Goal: Task Accomplishment & Management: Complete application form

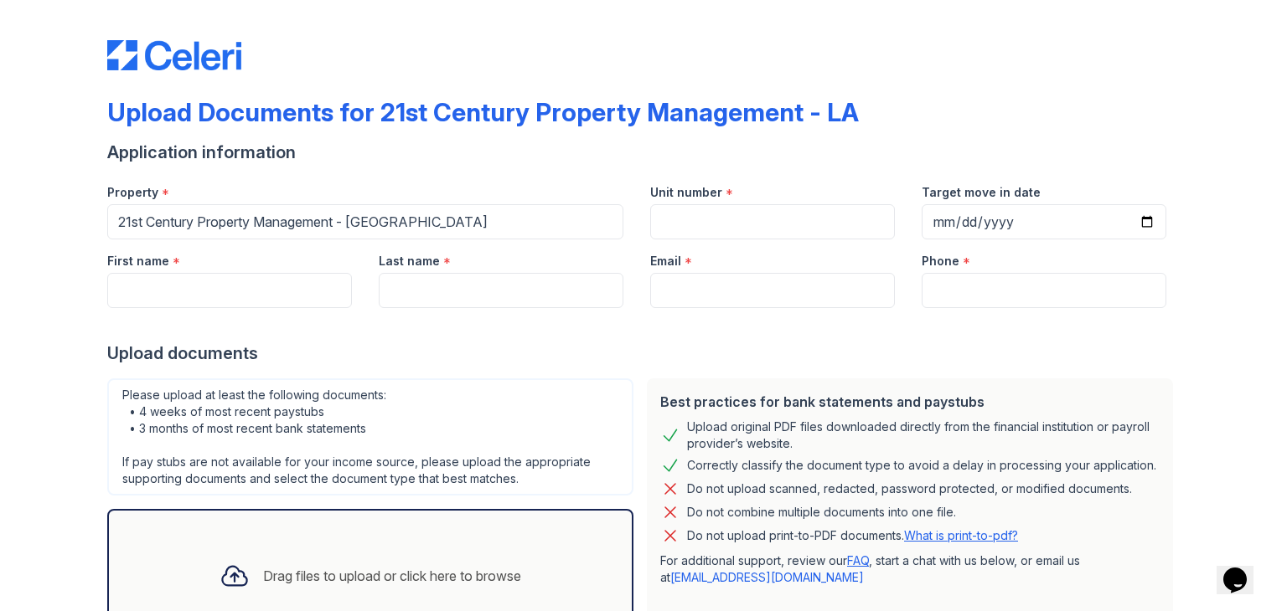
click at [221, 580] on icon at bounding box center [234, 576] width 30 height 30
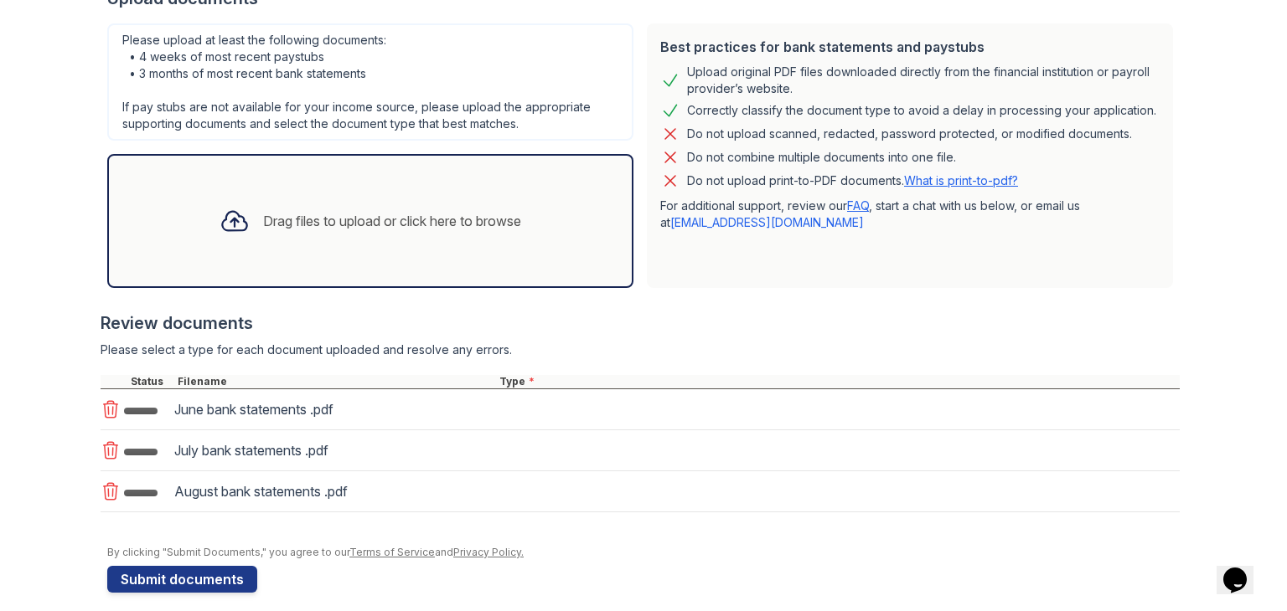
scroll to position [357, 0]
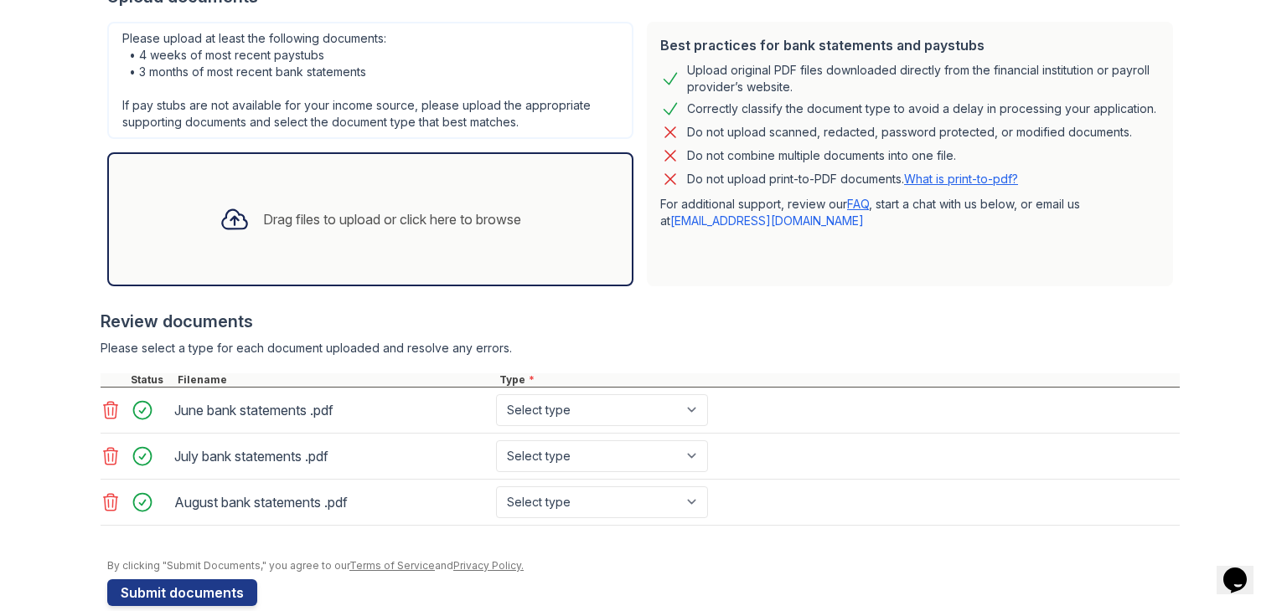
click at [313, 235] on div "Drag files to upload or click here to browse" at bounding box center [370, 219] width 328 height 57
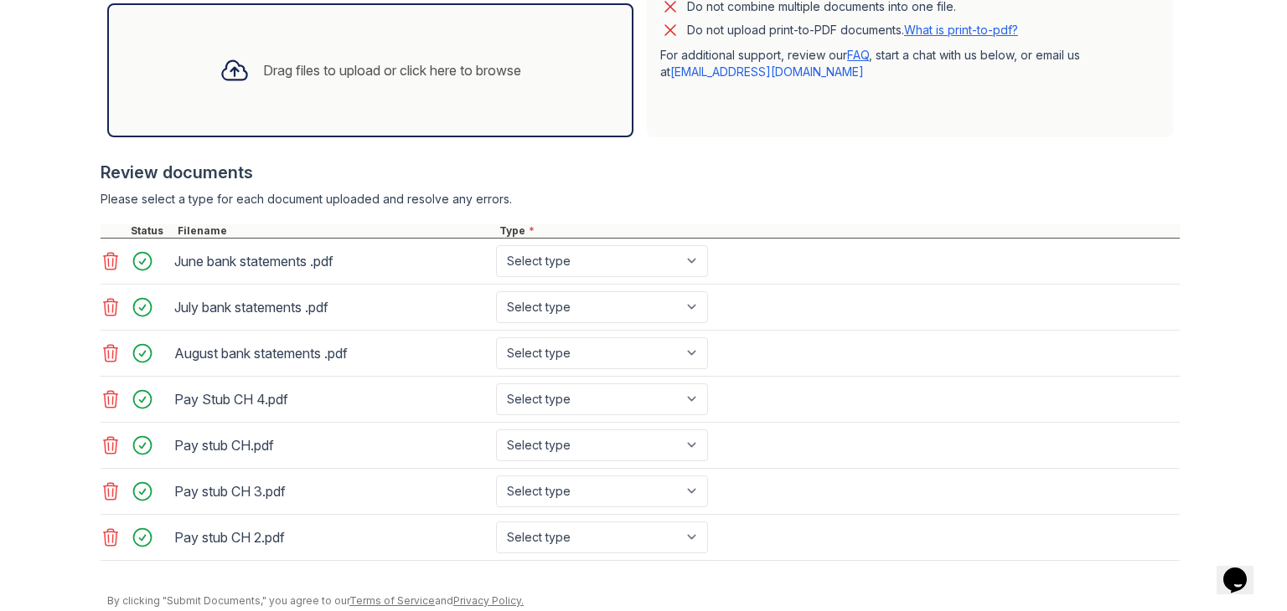
scroll to position [530, 0]
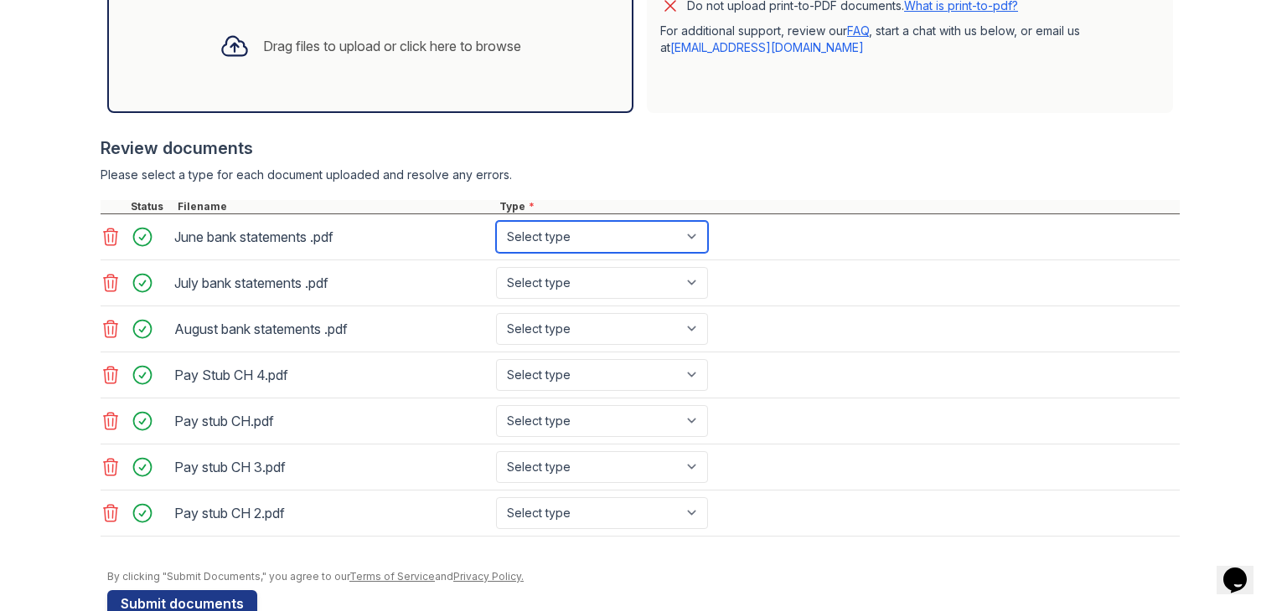
click at [680, 238] on select "Select type Paystub Bank Statement Offer Letter Tax Documents Benefit Award Let…" at bounding box center [602, 237] width 212 height 32
select select "bank_statement"
click at [496, 221] on select "Select type Paystub Bank Statement Offer Letter Tax Documents Benefit Award Let…" at bounding box center [602, 237] width 212 height 32
click at [641, 289] on select "Select type Paystub Bank Statement Offer Letter Tax Documents Benefit Award Let…" at bounding box center [602, 283] width 212 height 32
select select "bank_statement"
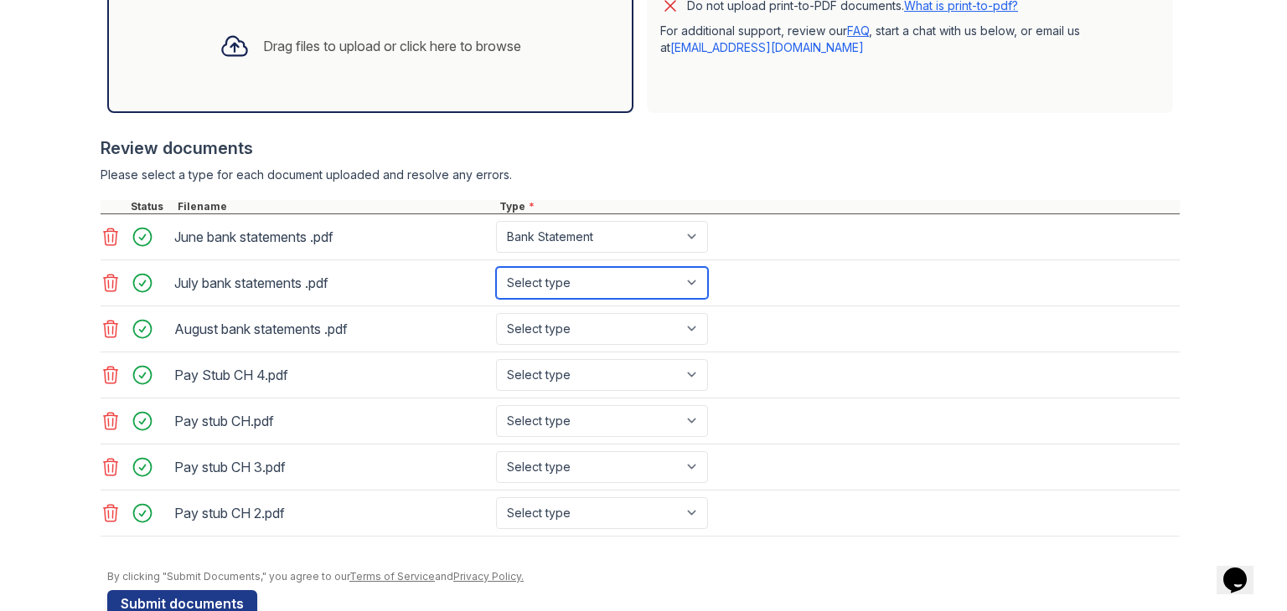
click at [496, 267] on select "Select type Paystub Bank Statement Offer Letter Tax Documents Benefit Award Let…" at bounding box center [602, 283] width 212 height 32
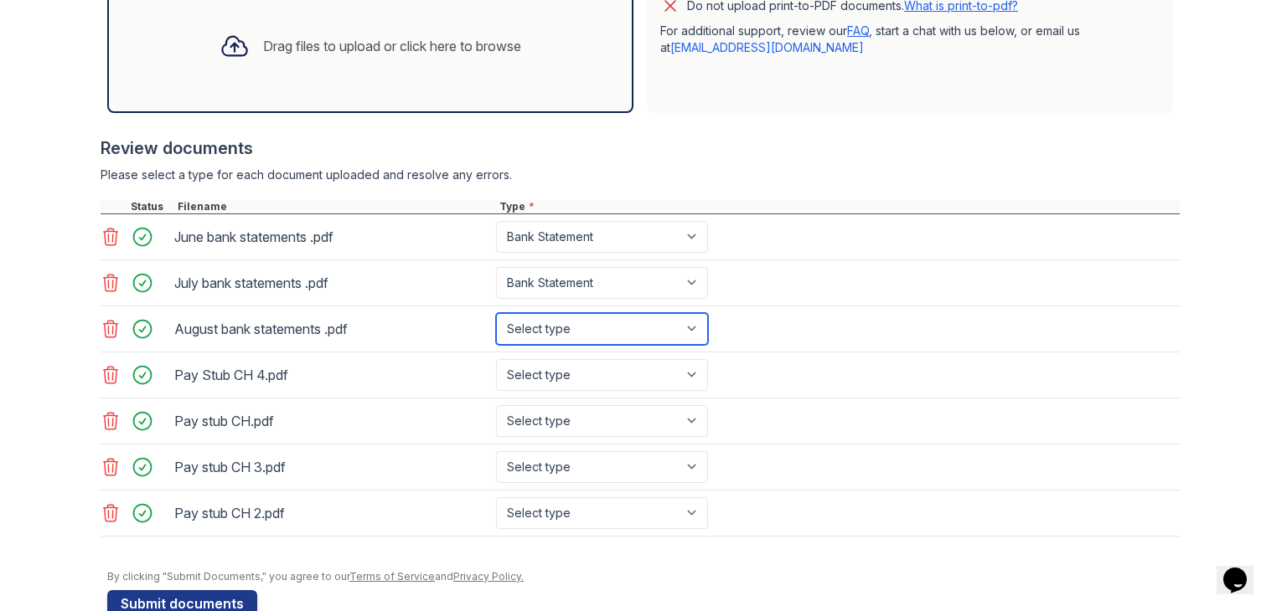
click at [610, 324] on select "Select type Paystub Bank Statement Offer Letter Tax Documents Benefit Award Let…" at bounding box center [602, 329] width 212 height 32
select select "bank_statement"
click at [496, 313] on select "Select type Paystub Bank Statement Offer Letter Tax Documents Benefit Award Let…" at bounding box center [602, 329] width 212 height 32
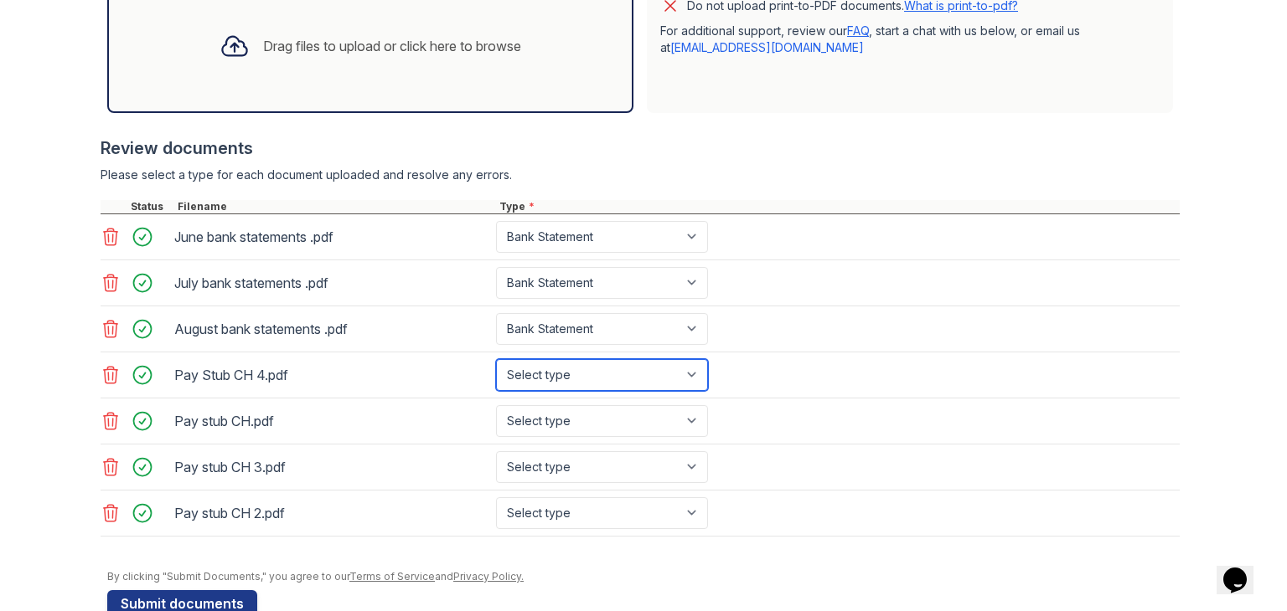
click at [565, 379] on select "Select type Paystub Bank Statement Offer Letter Tax Documents Benefit Award Let…" at bounding box center [602, 375] width 212 height 32
select select "paystub"
click at [496, 359] on select "Select type Paystub Bank Statement Offer Letter Tax Documents Benefit Award Let…" at bounding box center [602, 375] width 212 height 32
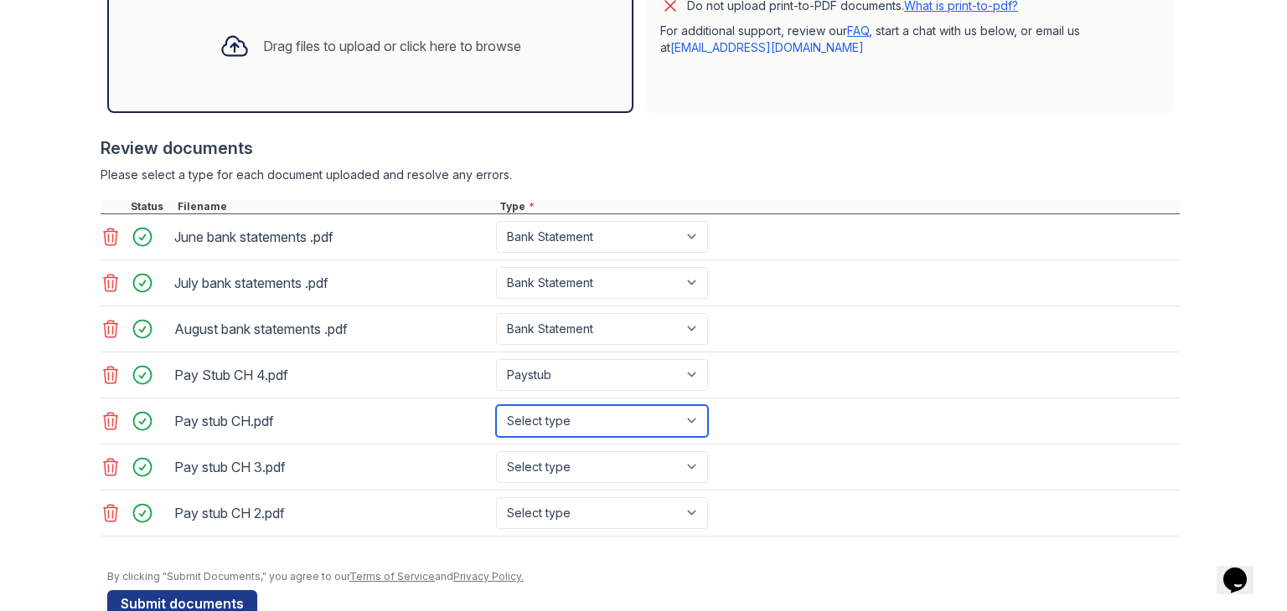
click at [550, 425] on select "Select type Paystub Bank Statement Offer Letter Tax Documents Benefit Award Let…" at bounding box center [602, 421] width 212 height 32
select select "paystub"
click at [496, 405] on select "Select type Paystub Bank Statement Offer Letter Tax Documents Benefit Award Let…" at bounding box center [602, 421] width 212 height 32
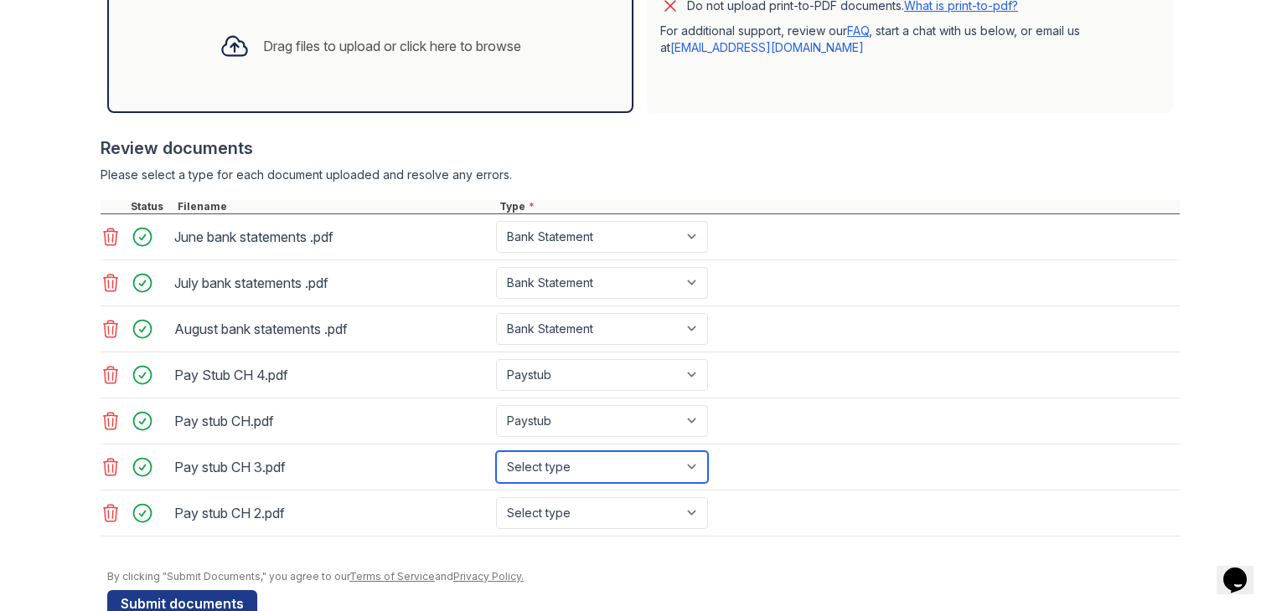
click at [536, 469] on select "Select type Paystub Bank Statement Offer Letter Tax Documents Benefit Award Let…" at bounding box center [602, 467] width 212 height 32
select select "paystub"
click at [496, 451] on select "Select type Paystub Bank Statement Offer Letter Tax Documents Benefit Award Let…" at bounding box center [602, 467] width 212 height 32
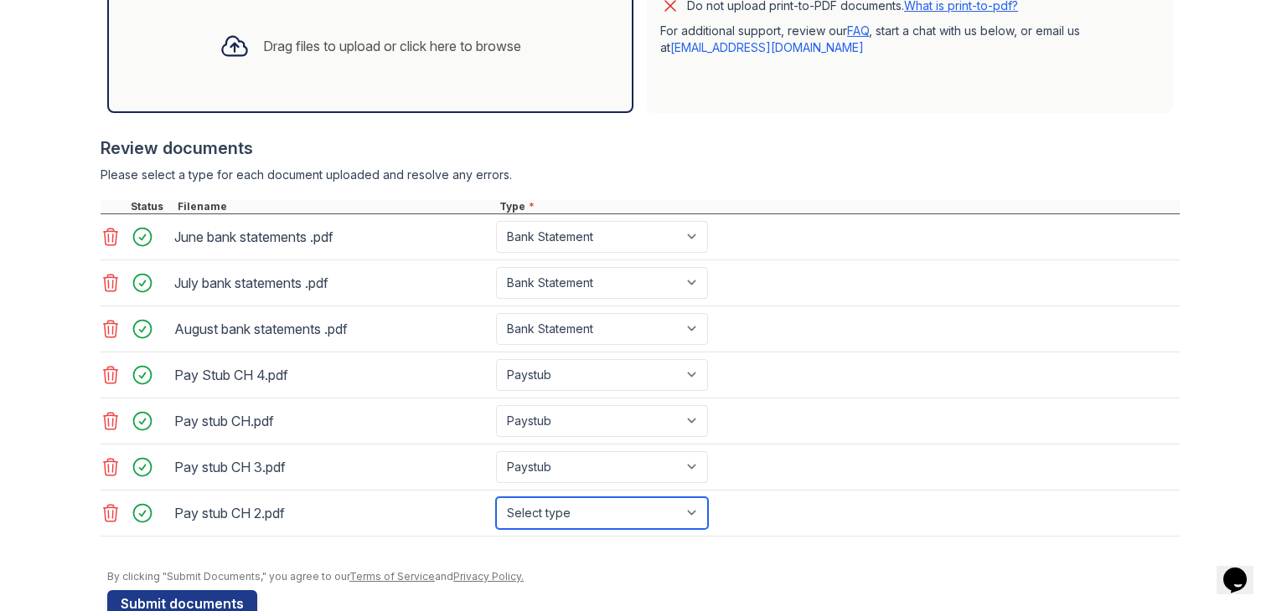
click at [514, 514] on select "Select type Paystub Bank Statement Offer Letter Tax Documents Benefit Award Let…" at bounding box center [602, 514] width 212 height 32
select select "paystub"
click at [496, 498] on select "Select type Paystub Bank Statement Offer Letter Tax Documents Benefit Award Let…" at bounding box center [602, 514] width 212 height 32
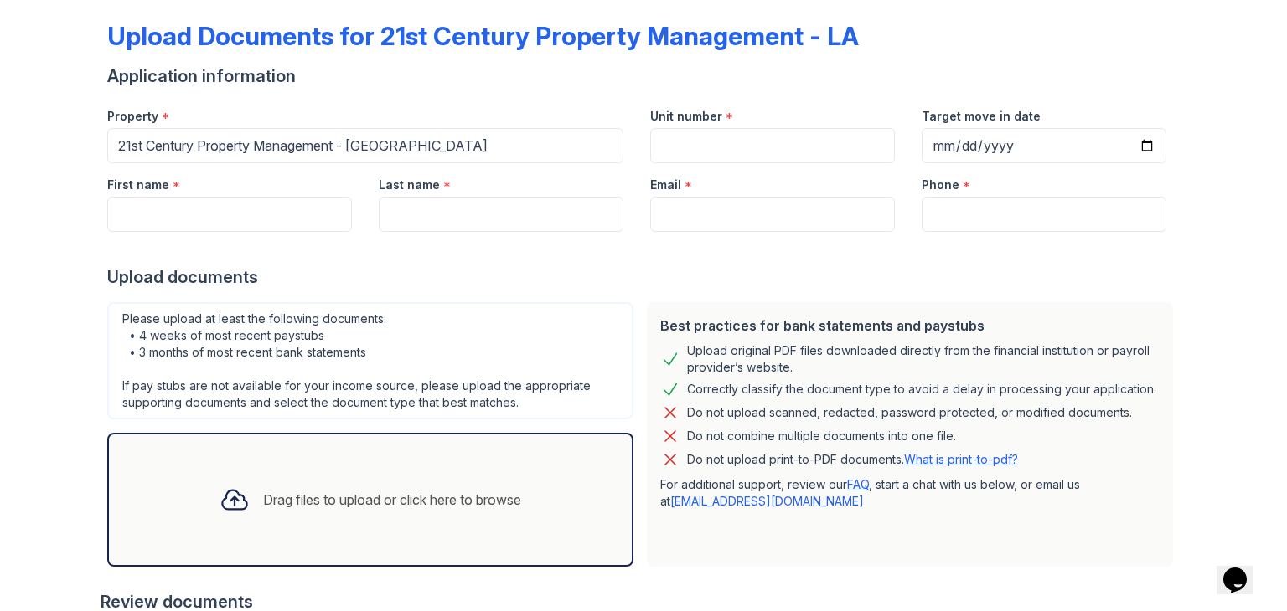
scroll to position [0, 0]
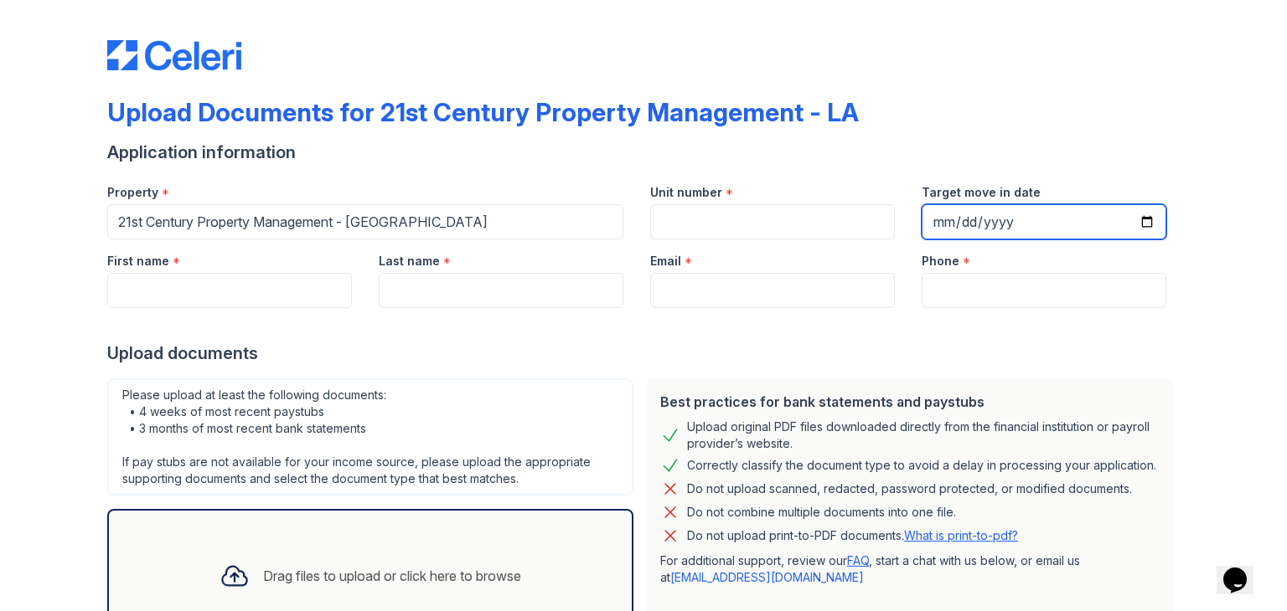
click at [964, 219] on input "Target move in date" at bounding box center [1043, 221] width 245 height 35
click at [1143, 212] on input "Target move in date" at bounding box center [1043, 221] width 245 height 35
click at [1136, 219] on input "Target move in date" at bounding box center [1043, 221] width 245 height 35
type input "[DATE]"
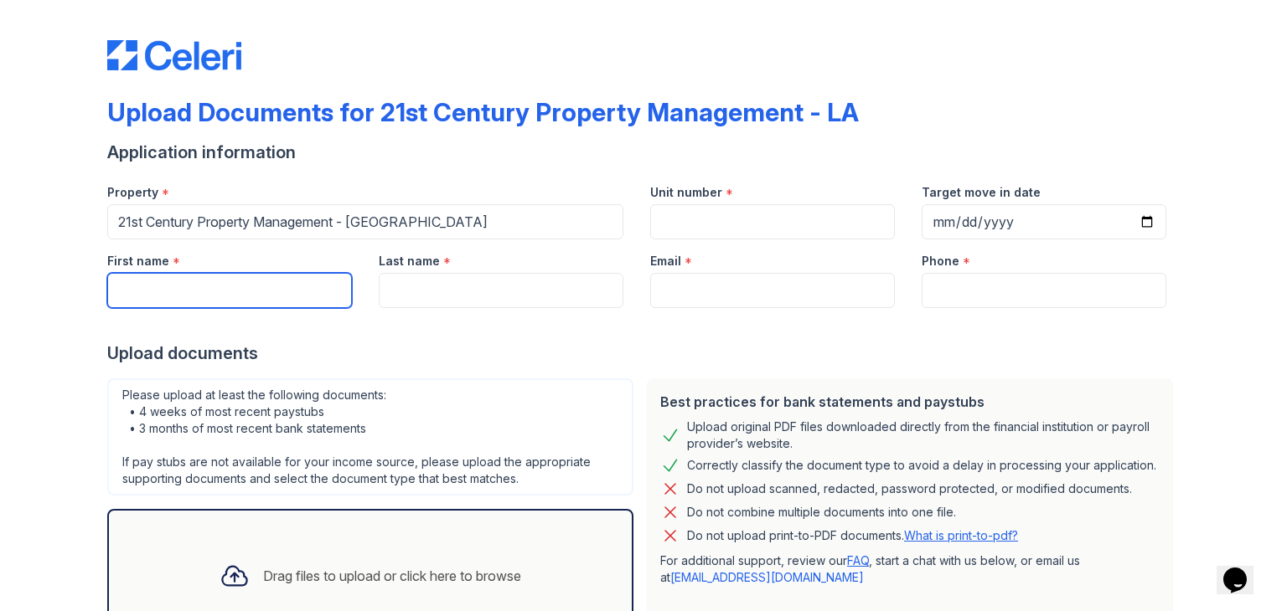
click at [276, 295] on input "First name" at bounding box center [229, 290] width 245 height 35
click at [262, 359] on div "Upload documents" at bounding box center [643, 353] width 1072 height 23
click at [271, 293] on input "First name" at bounding box center [229, 290] width 245 height 35
type input "[PERSON_NAME]"
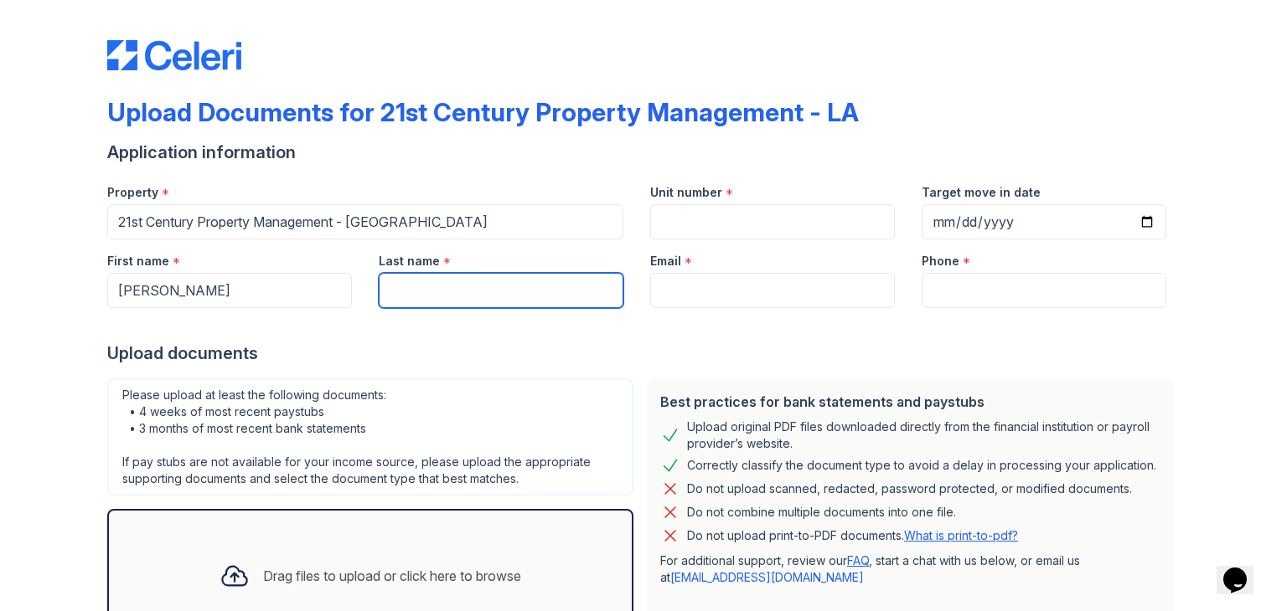
click at [471, 274] on input "Last name" at bounding box center [501, 290] width 245 height 35
type input "[PERSON_NAME]"
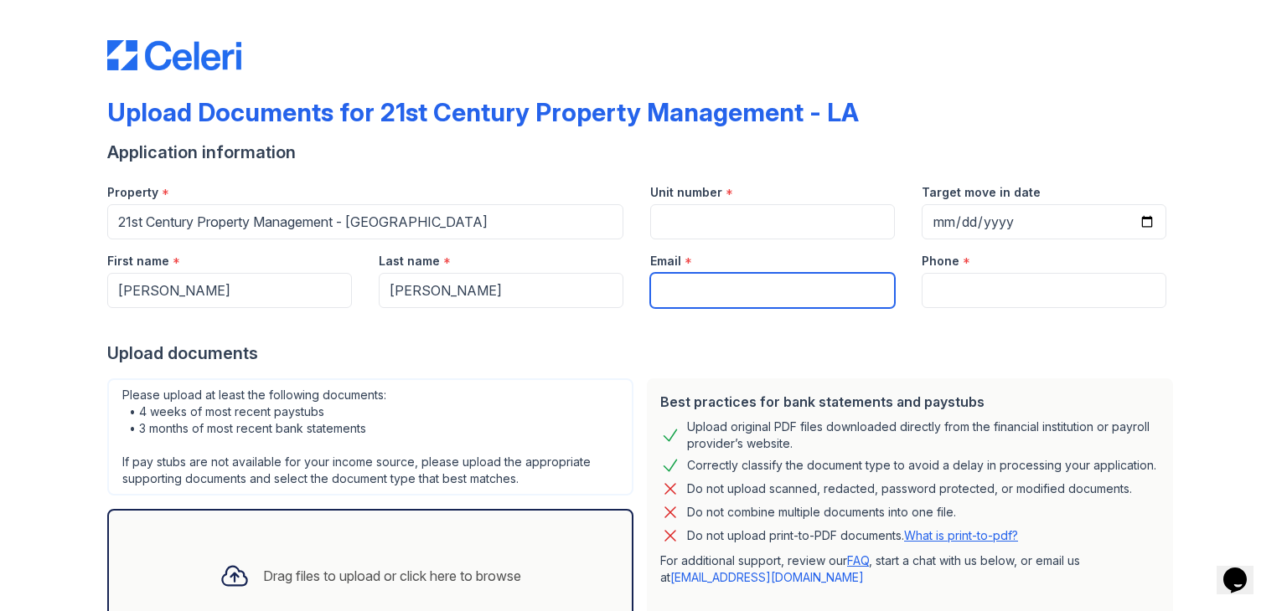
click at [723, 304] on input "Email" at bounding box center [772, 290] width 245 height 35
type input "[EMAIL_ADDRESS][DOMAIN_NAME]"
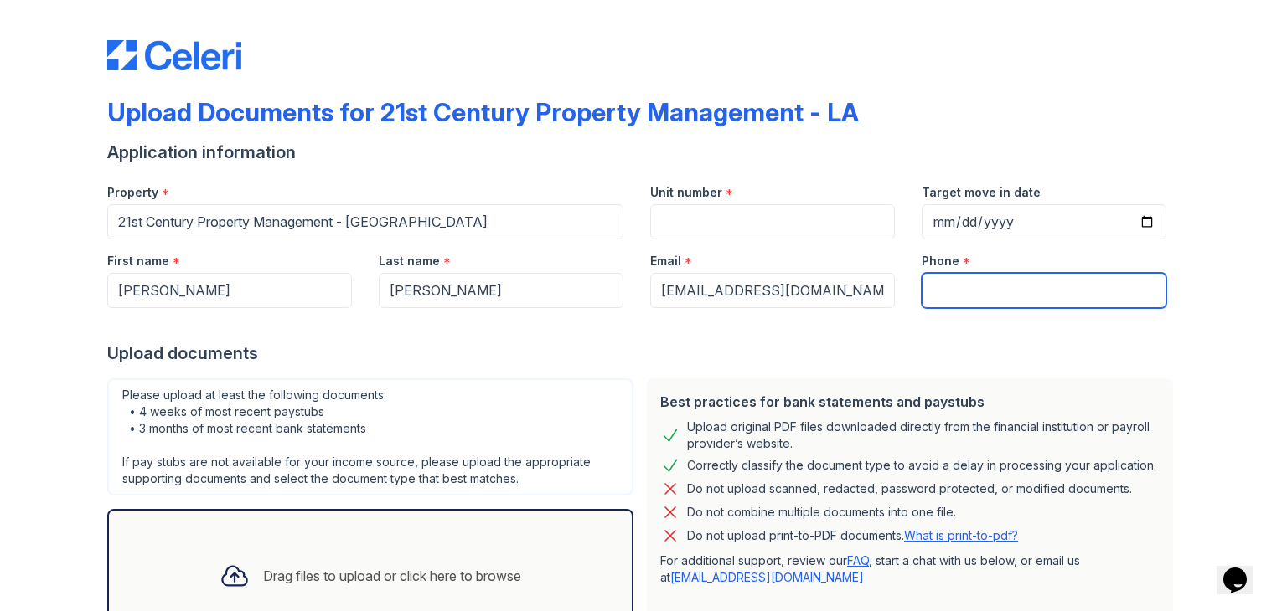
click at [952, 285] on input "Phone" at bounding box center [1043, 290] width 245 height 35
type input "[PHONE_NUMBER]"
click at [712, 199] on label "Unit number" at bounding box center [686, 192] width 72 height 17
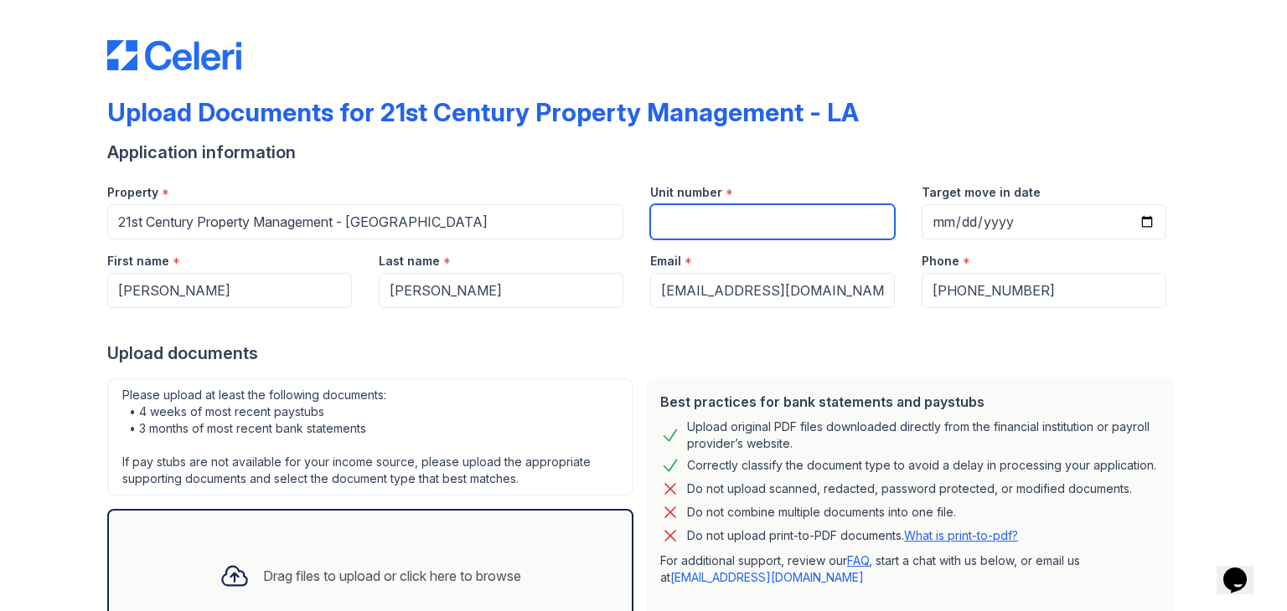
click at [712, 204] on input "Unit number" at bounding box center [772, 221] width 245 height 35
type input "[STREET_ADDRESS][PERSON_NAME]"
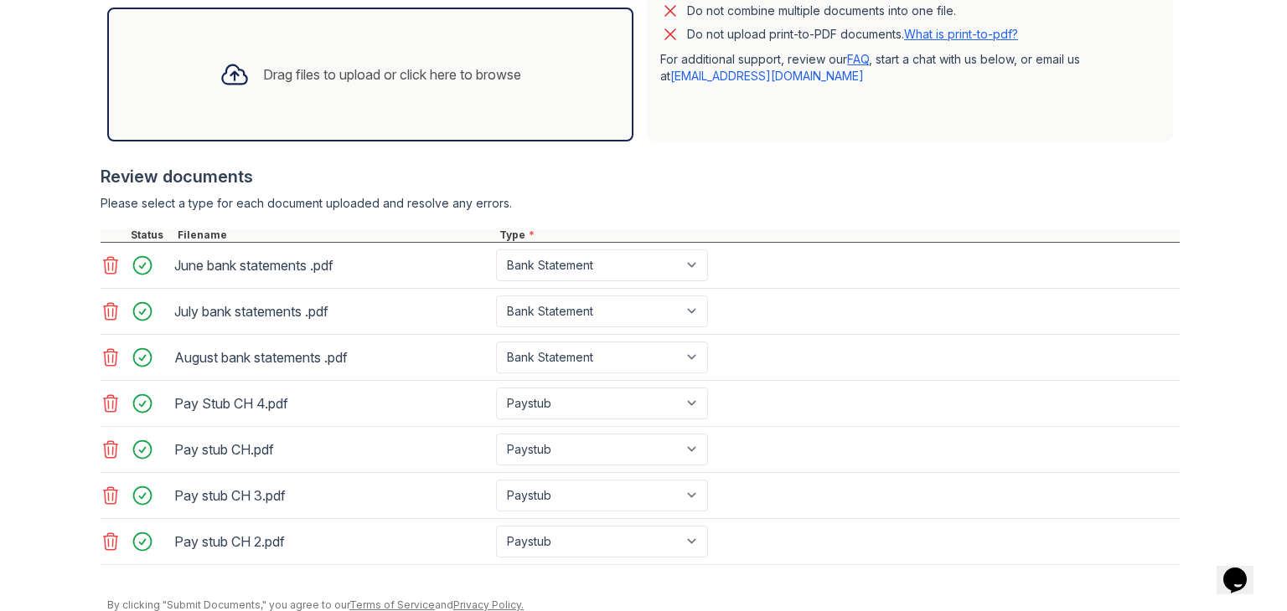
scroll to position [565, 0]
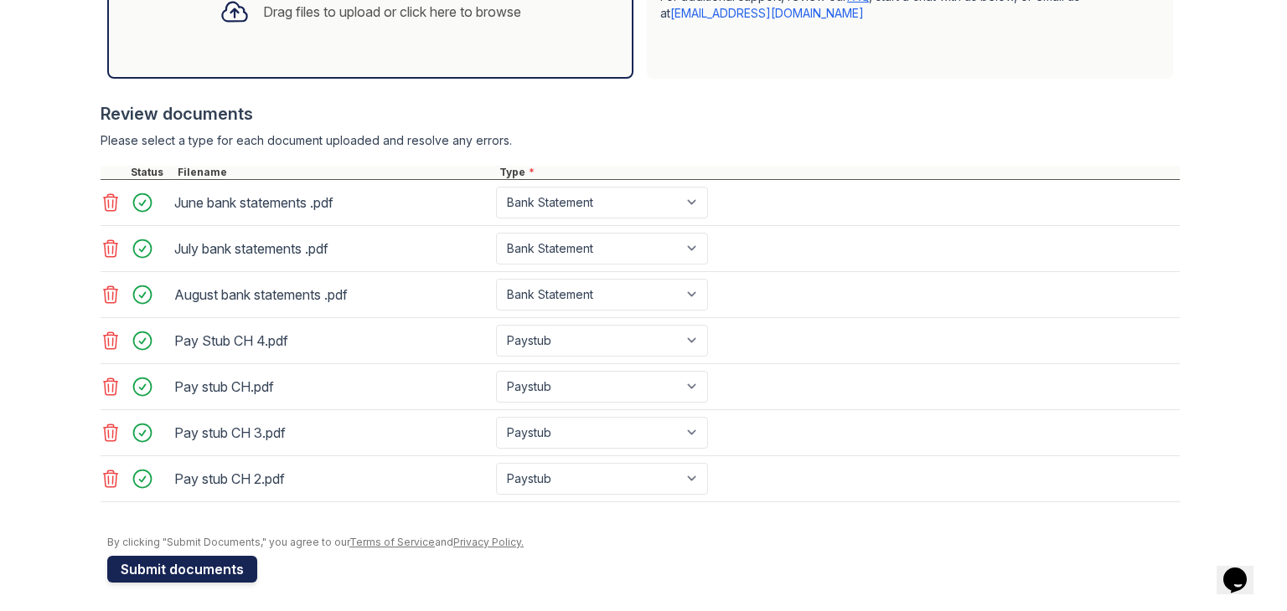
click at [209, 563] on button "Submit documents" at bounding box center [182, 569] width 150 height 27
